Goal: Information Seeking & Learning: Learn about a topic

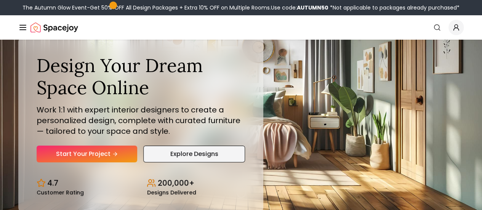
click at [159, 162] on link "Explore Designs" at bounding box center [193, 153] width 101 height 17
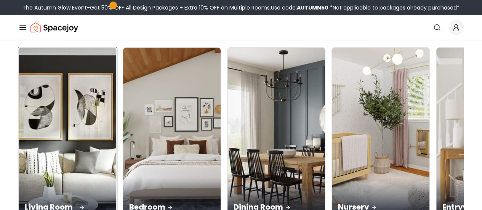
click at [40, 118] on img at bounding box center [67, 133] width 102 height 181
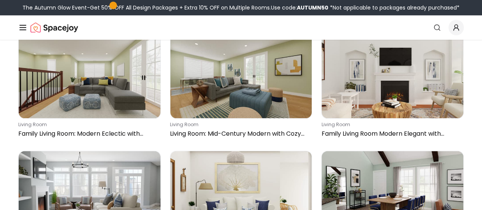
scroll to position [1840, 0]
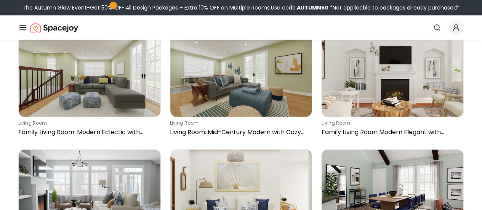
click at [74, 23] on nav "Spacejoy Search How It Works Design Portfolio Pricing AI Design Shop Search Sta…" at bounding box center [240, 27] width 445 height 24
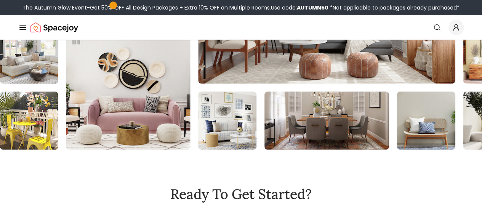
scroll to position [577, 0]
